Goal: Navigation & Orientation: Find specific page/section

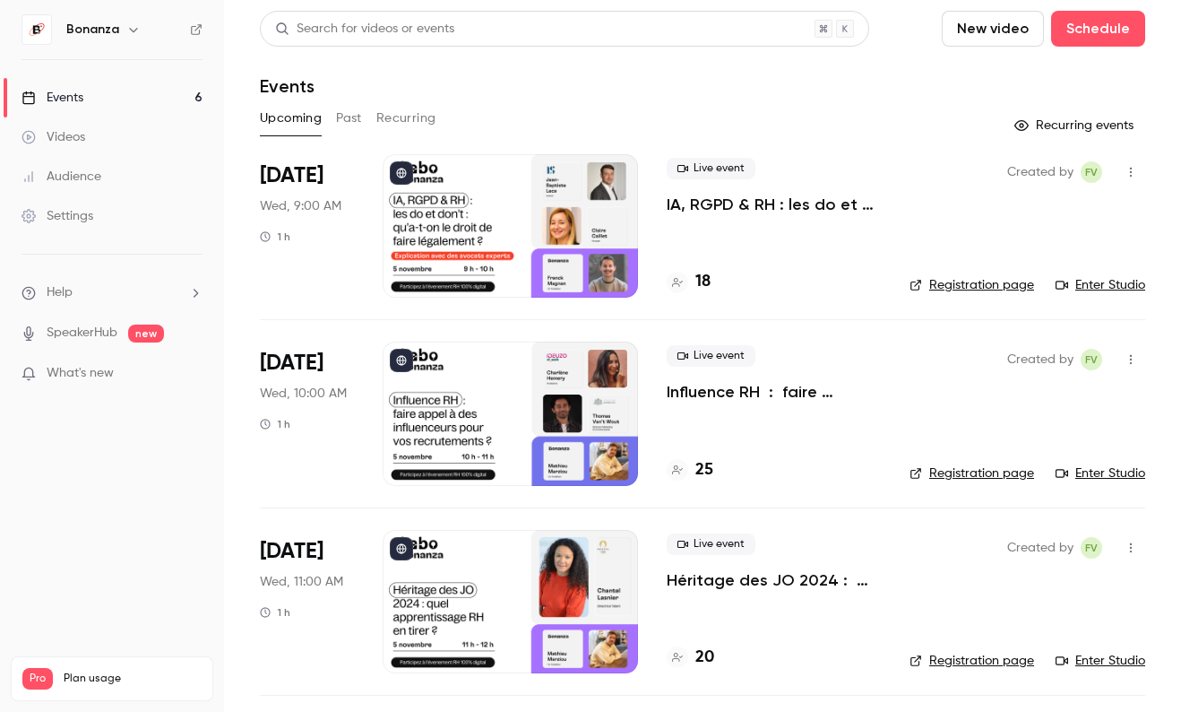
click at [105, 181] on link "Audience" at bounding box center [112, 176] width 224 height 39
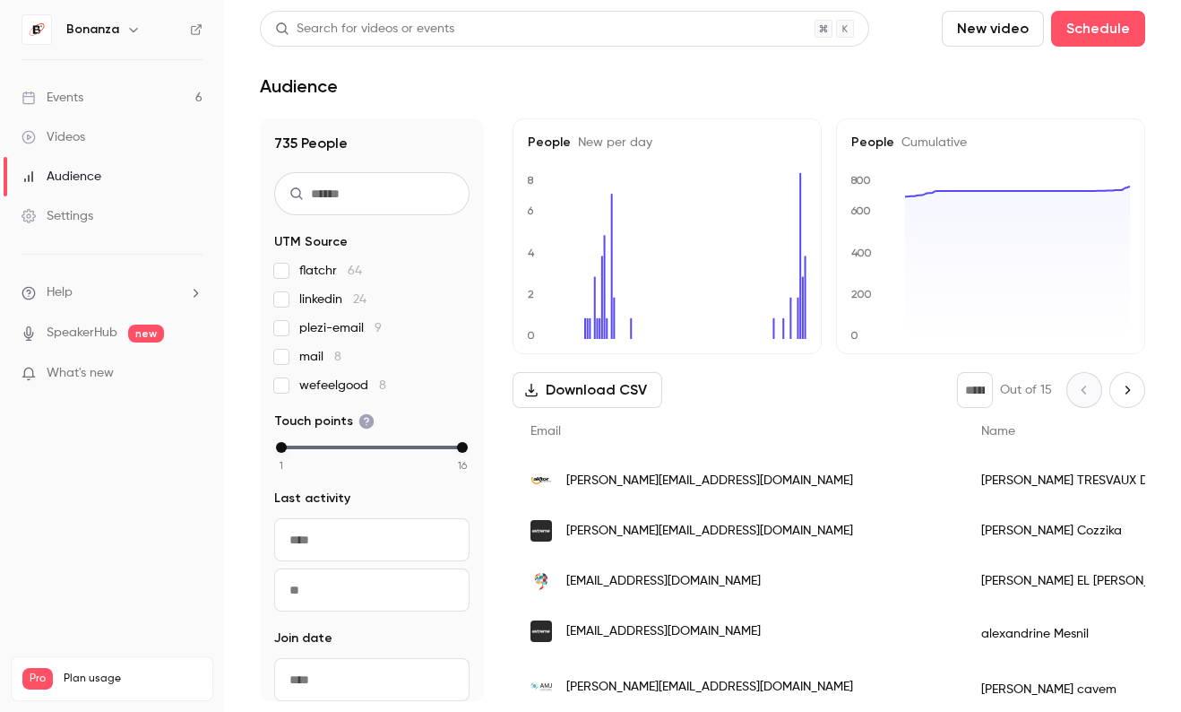
click at [705, 540] on span "[PERSON_NAME][EMAIL_ADDRESS][DOMAIN_NAME]" at bounding box center [709, 531] width 287 height 19
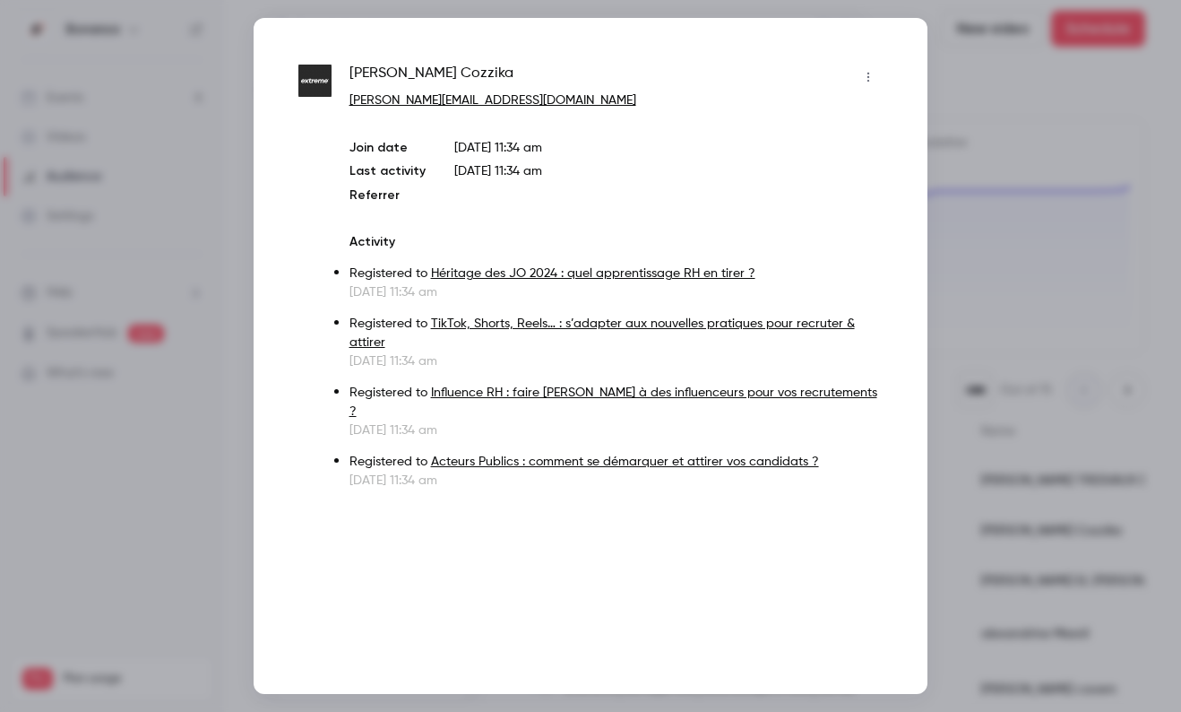
click at [961, 74] on div at bounding box center [590, 356] width 1181 height 712
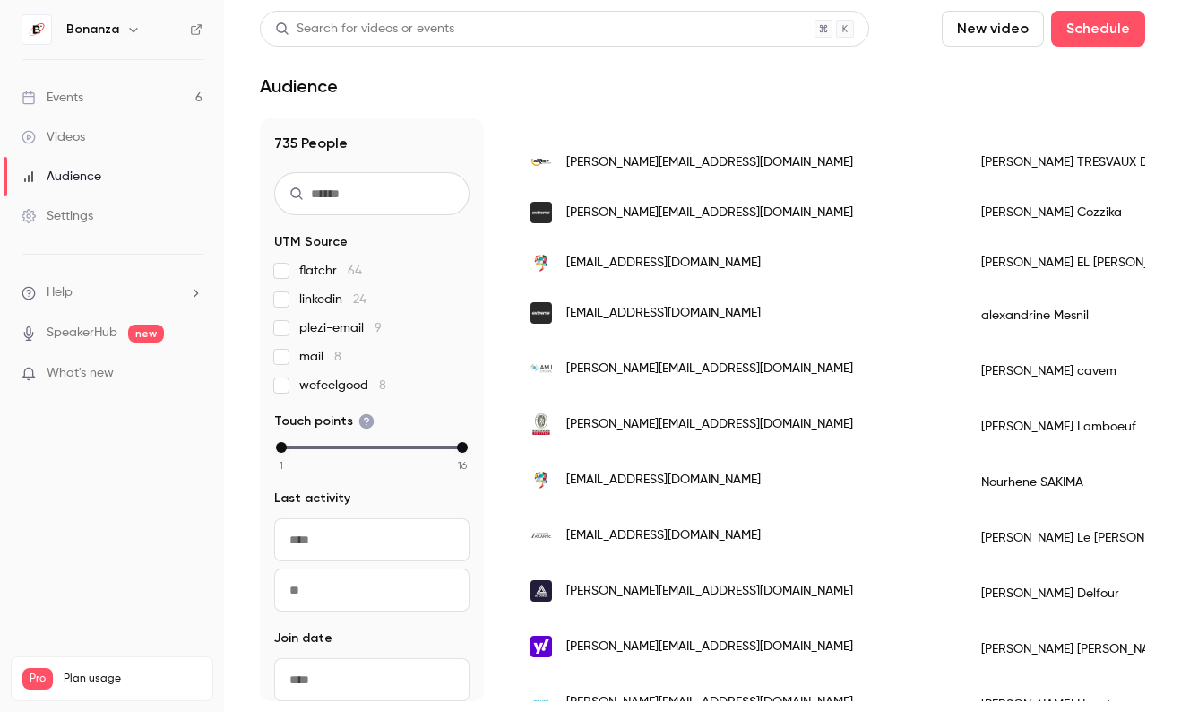
scroll to position [319, 0]
click at [129, 104] on link "Events 6" at bounding box center [112, 97] width 224 height 39
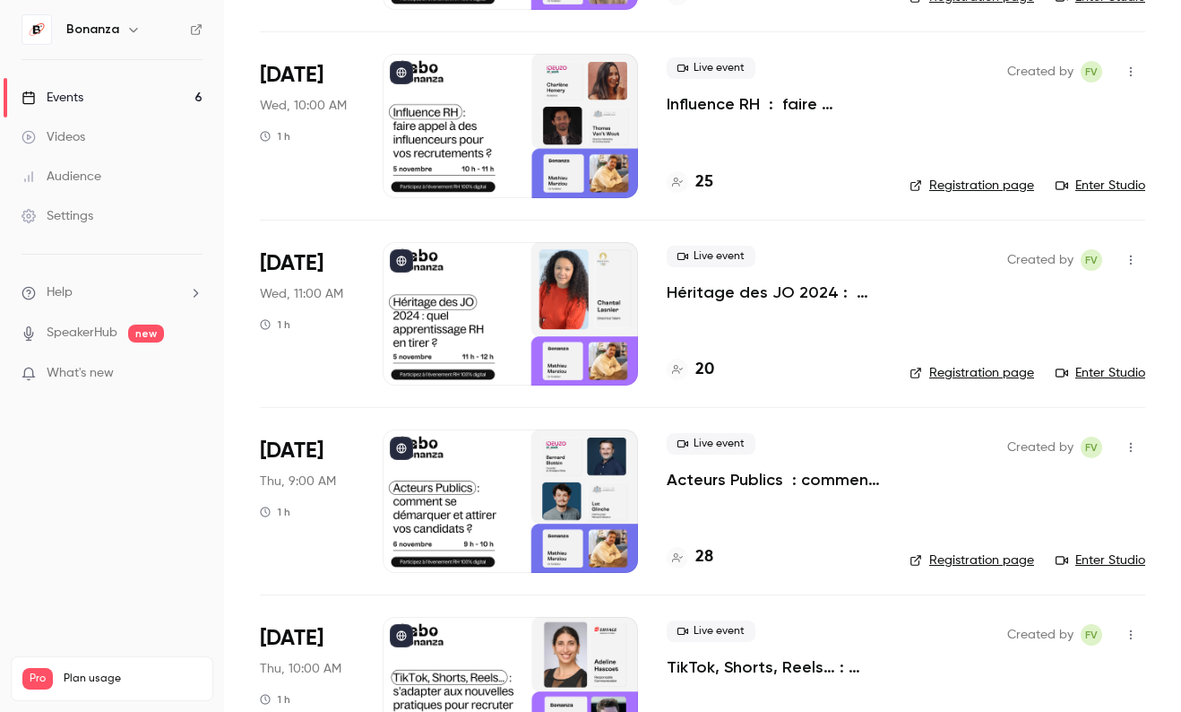
scroll to position [557, 0]
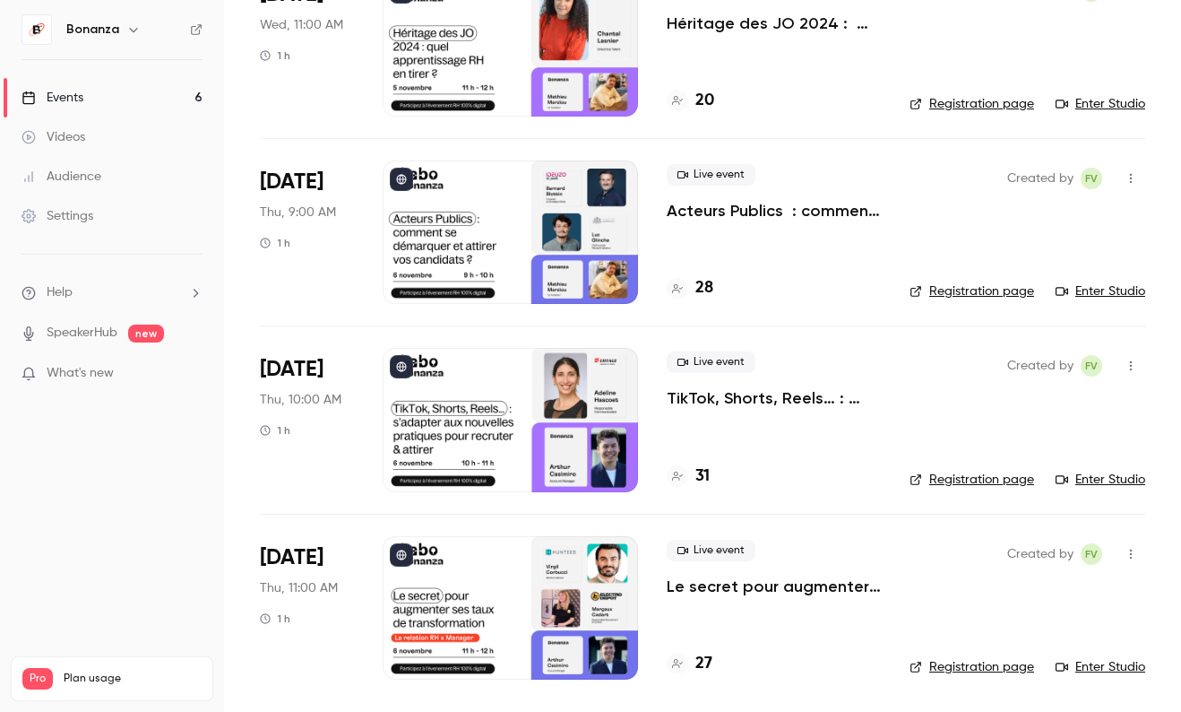
click at [679, 474] on icon at bounding box center [677, 476] width 11 height 11
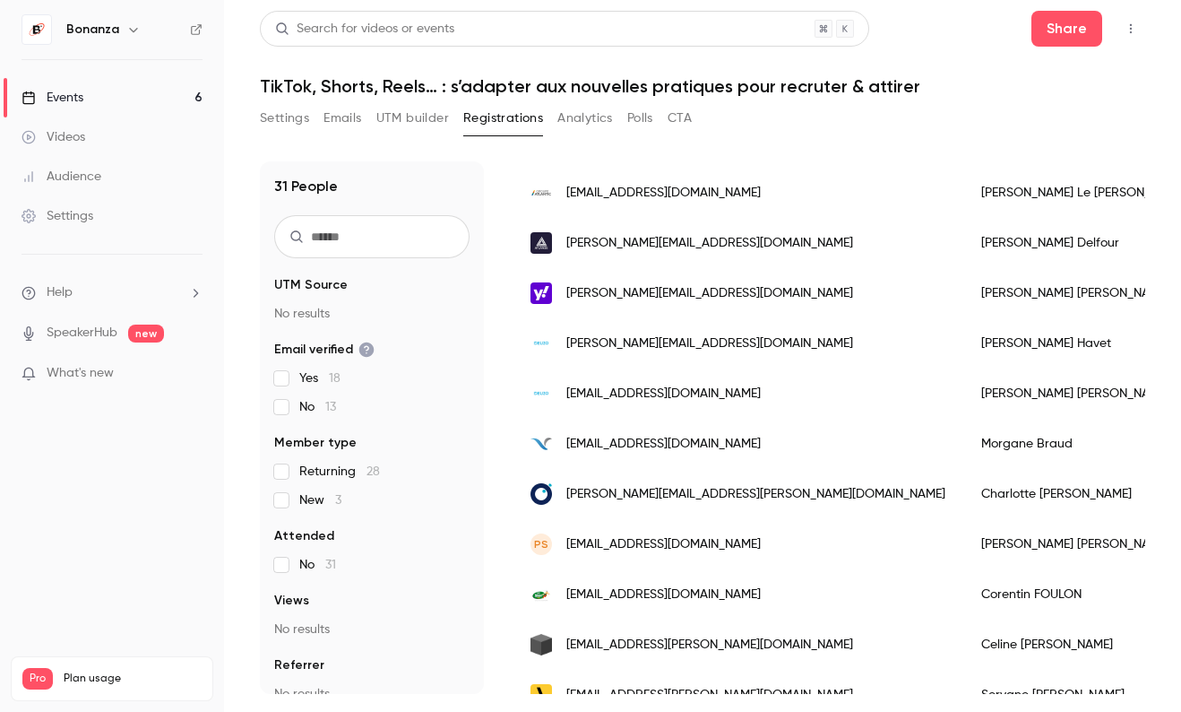
scroll to position [475, 0]
